Goal: Transaction & Acquisition: Book appointment/travel/reservation

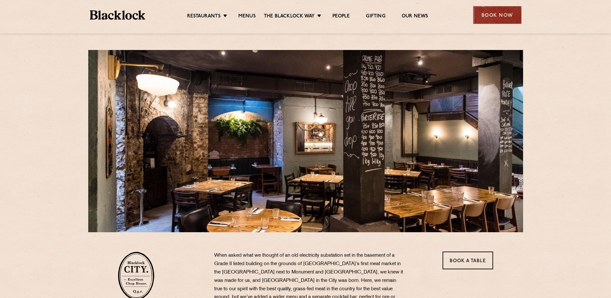
click at [500, 15] on div "Book Now" at bounding box center [497, 15] width 48 height 18
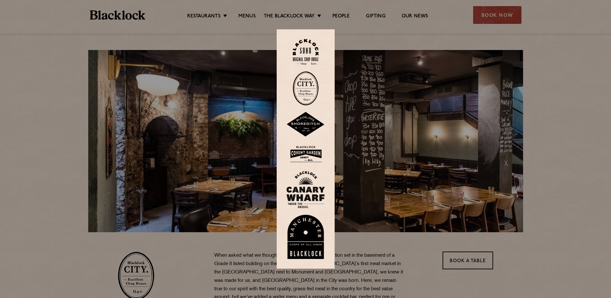
click at [308, 87] on img at bounding box center [306, 88] width 26 height 34
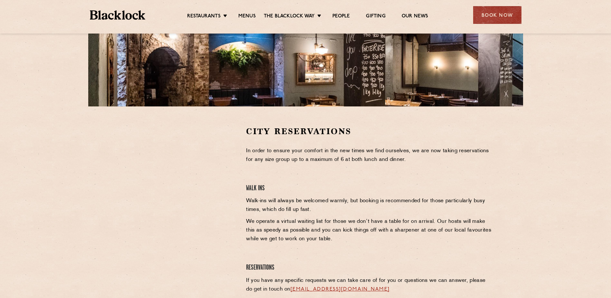
scroll to position [129, 0]
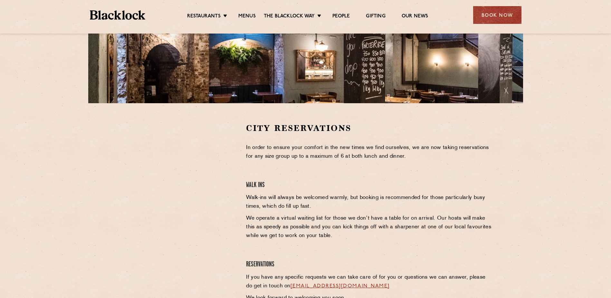
click at [189, 242] on div at bounding box center [177, 219] width 128 height 195
click at [429, 178] on div "City Reservations In order to ensure your comfort in the new times we find ours…" at bounding box center [369, 219] width 257 height 195
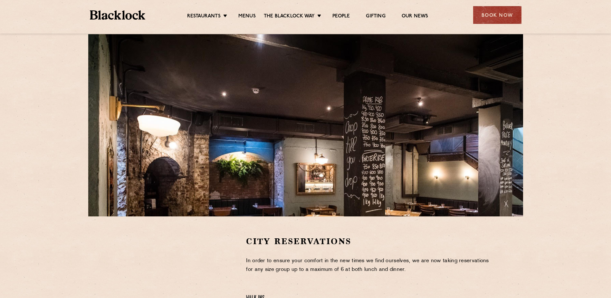
scroll to position [0, 0]
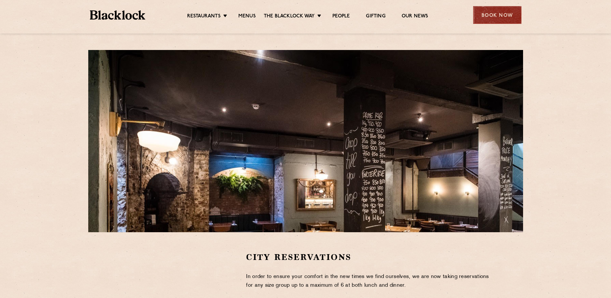
click at [496, 19] on div "Book Now" at bounding box center [497, 15] width 48 height 18
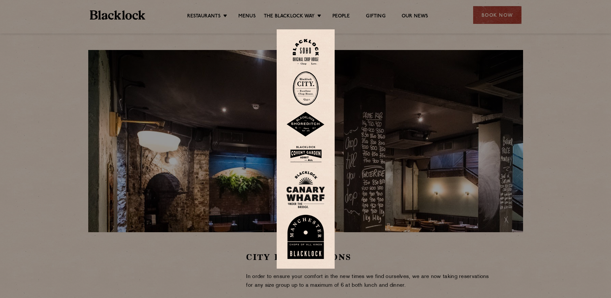
click at [311, 84] on img at bounding box center [306, 88] width 26 height 34
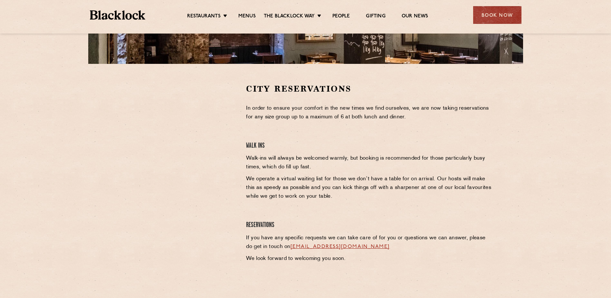
scroll to position [193, 0]
